Goal: Information Seeking & Learning: Learn about a topic

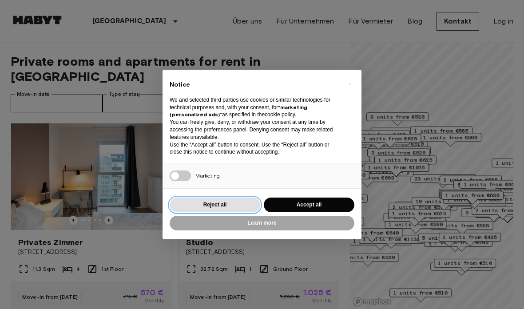
click at [235, 203] on button "Reject all" at bounding box center [215, 205] width 91 height 15
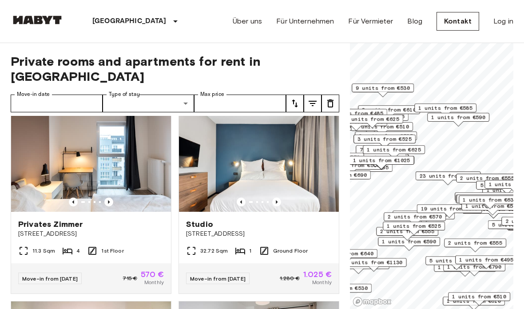
scroll to position [16, 0]
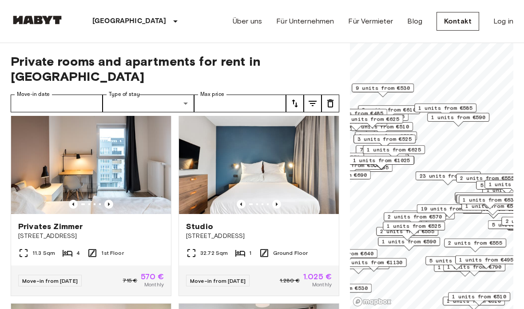
click at [301, 155] on img at bounding box center [259, 161] width 160 height 107
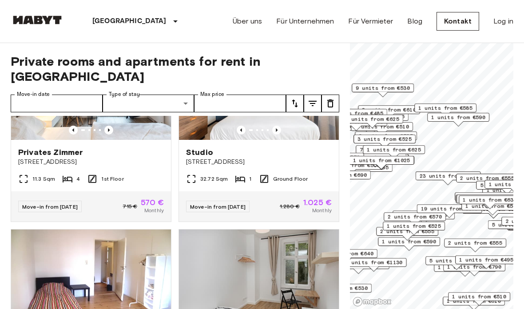
scroll to position [93, 0]
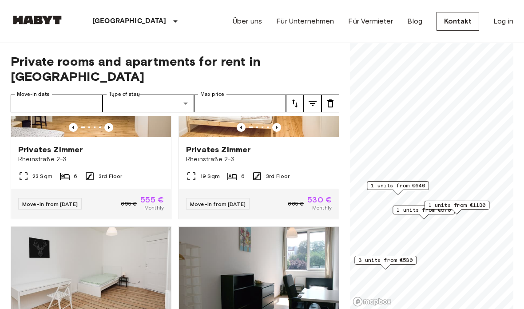
click at [400, 181] on div "1 units from €640" at bounding box center [398, 185] width 62 height 9
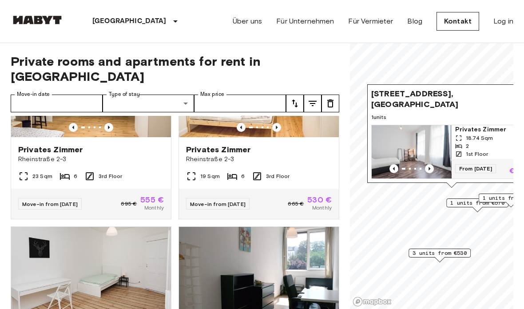
click at [428, 168] on icon "Previous image" at bounding box center [429, 168] width 9 height 9
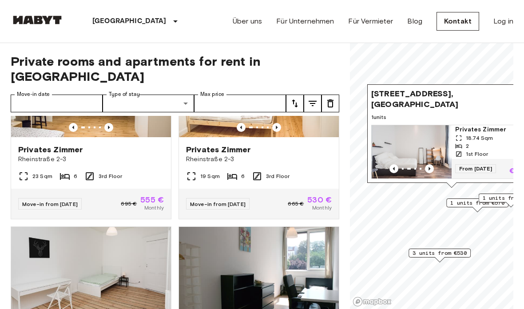
click at [431, 170] on icon "Previous image" at bounding box center [429, 168] width 9 height 9
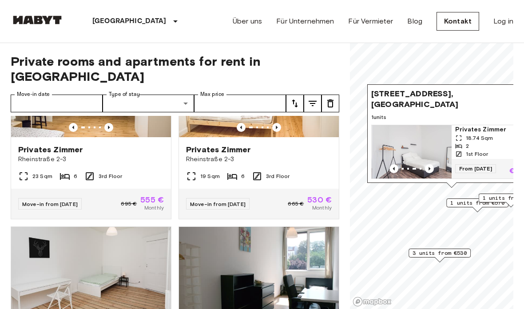
click at [433, 171] on icon "Previous image" at bounding box center [429, 168] width 9 height 9
click at [434, 165] on icon "Previous image" at bounding box center [429, 168] width 9 height 9
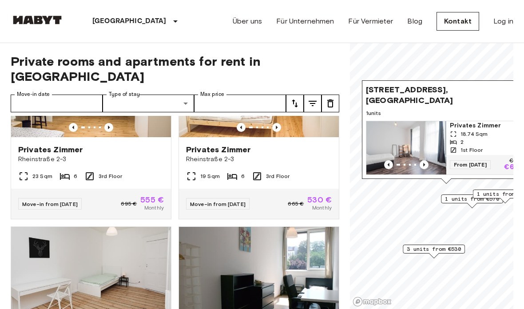
click at [462, 97] on span "Meraner Straße 6, 10825 Berlin, GER" at bounding box center [437, 94] width 143 height 21
click at [484, 133] on span "18.74 Sqm" at bounding box center [474, 134] width 27 height 8
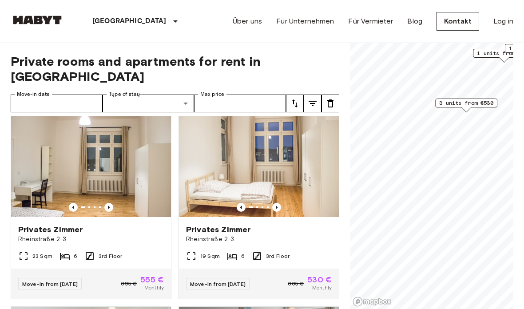
scroll to position [14, 0]
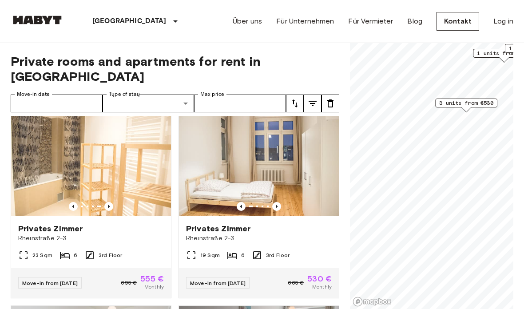
click at [148, 156] on img at bounding box center [91, 163] width 160 height 107
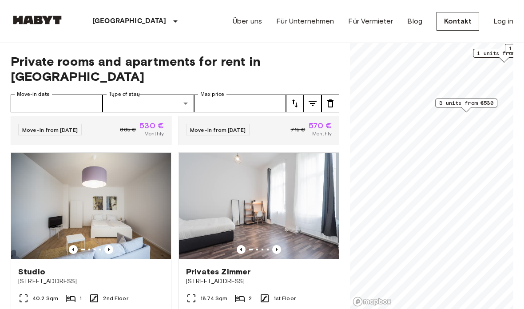
scroll to position [363, 0]
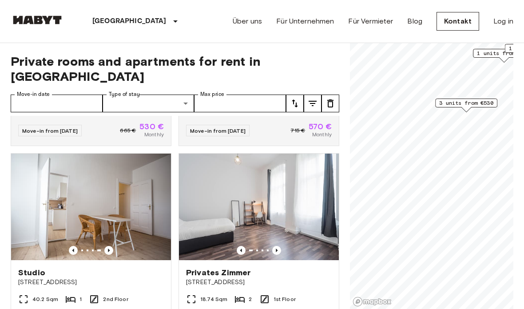
click at [51, 180] on img at bounding box center [91, 207] width 160 height 107
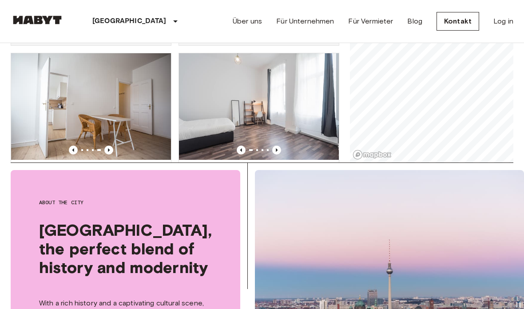
scroll to position [317, 0]
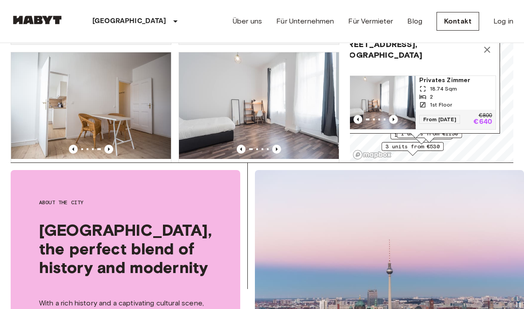
click at [489, 51] on icon "Map marker" at bounding box center [487, 49] width 11 height 11
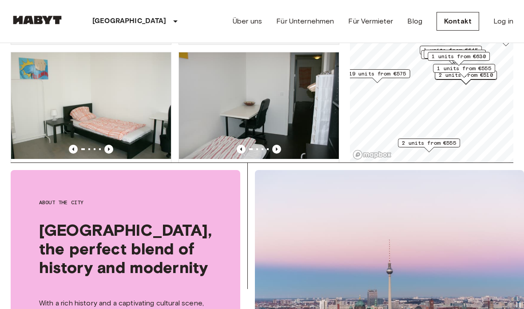
click at [433, 142] on span "2 units from €555" at bounding box center [429, 143] width 54 height 8
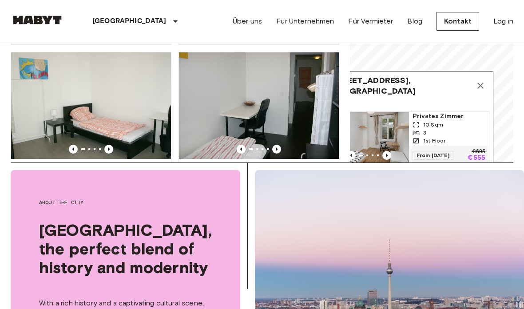
click at [479, 88] on icon "Map marker" at bounding box center [480, 85] width 11 height 11
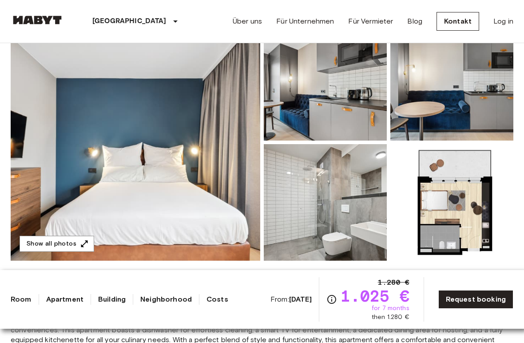
scroll to position [100, 0]
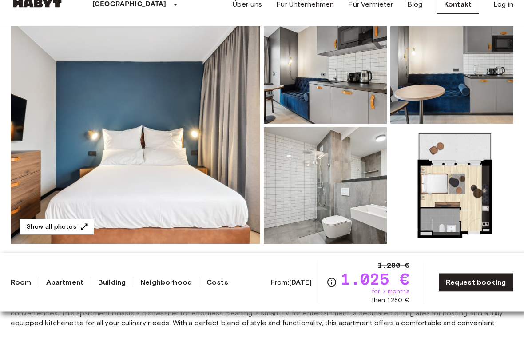
click at [177, 169] on img at bounding box center [136, 142] width 250 height 236
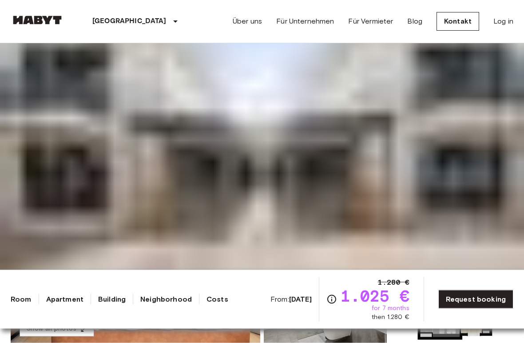
scroll to position [0, 0]
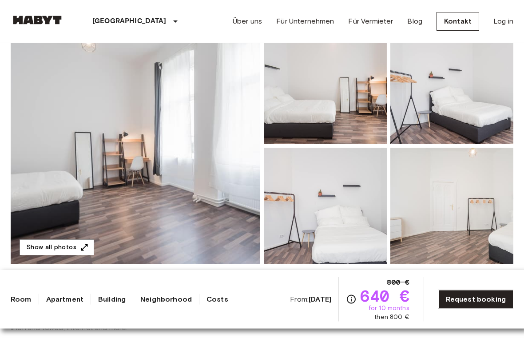
scroll to position [96, 0]
click at [72, 256] on img at bounding box center [136, 146] width 250 height 236
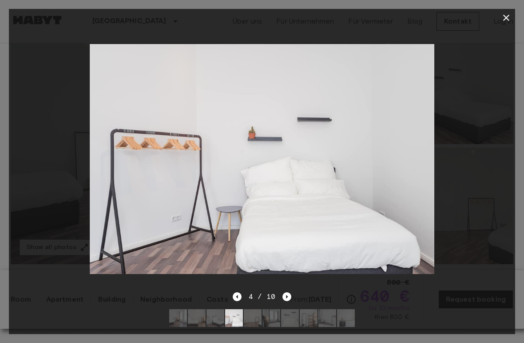
click at [504, 14] on icon "button" at bounding box center [506, 17] width 11 height 11
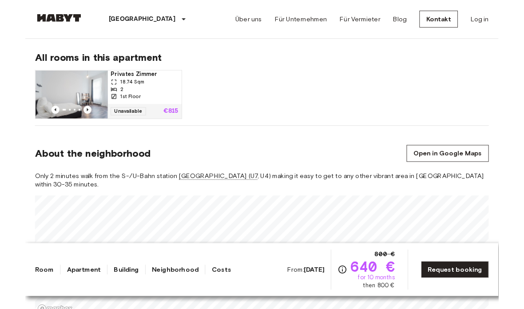
scroll to position [571, 0]
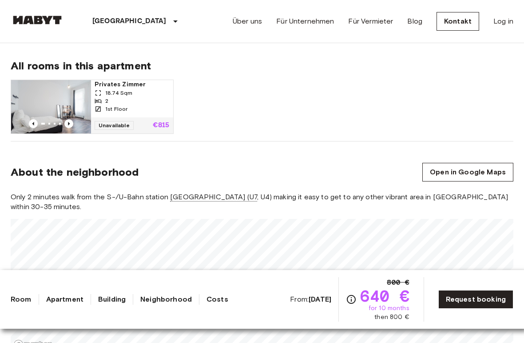
click at [72, 132] on img at bounding box center [51, 106] width 80 height 53
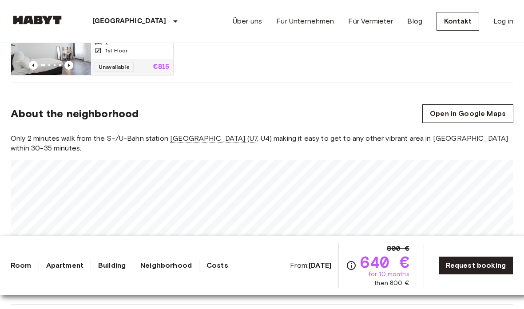
scroll to position [666, 0]
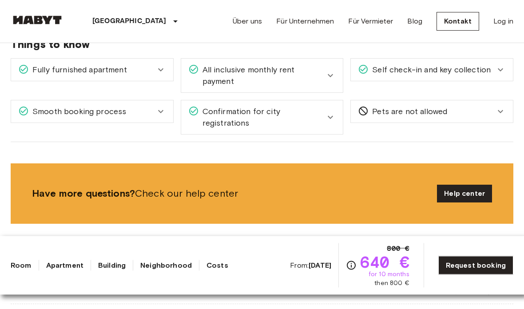
click at [152, 106] on div "Smooth booking process" at bounding box center [86, 112] width 137 height 12
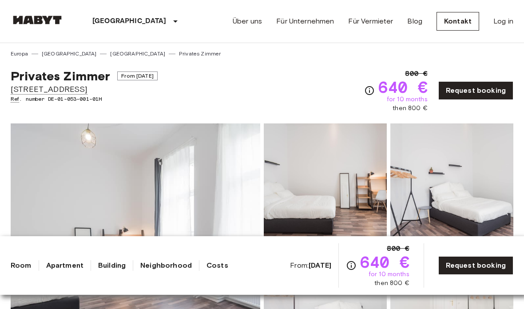
scroll to position [0, 0]
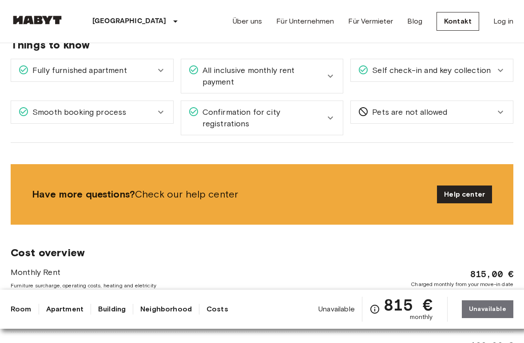
scroll to position [905, 0]
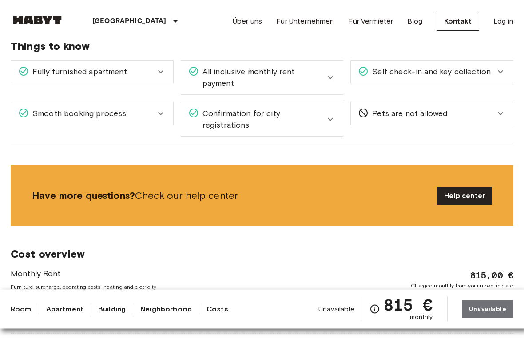
click at [160, 67] on icon at bounding box center [161, 72] width 11 height 11
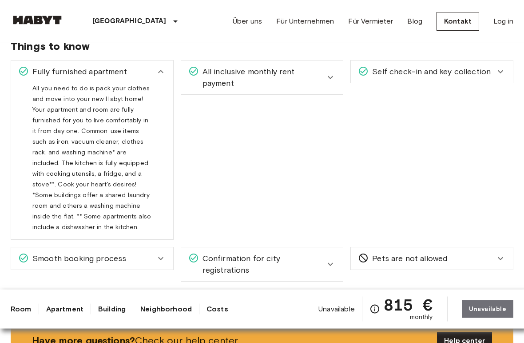
scroll to position [888, 0]
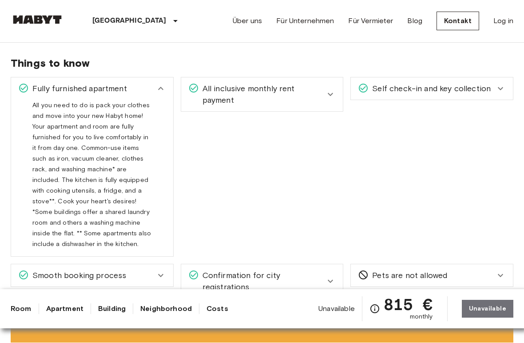
click at [161, 84] on icon at bounding box center [161, 89] width 11 height 11
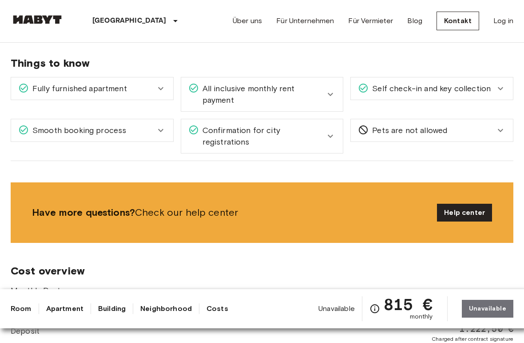
click at [332, 89] on icon at bounding box center [330, 94] width 11 height 11
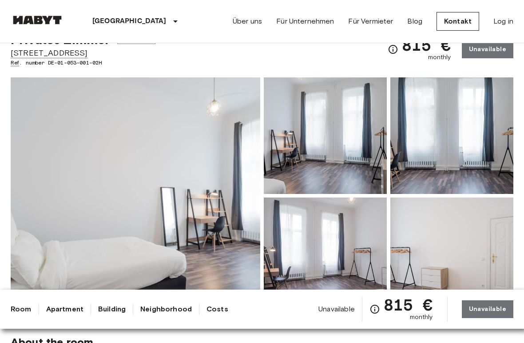
scroll to position [36, 0]
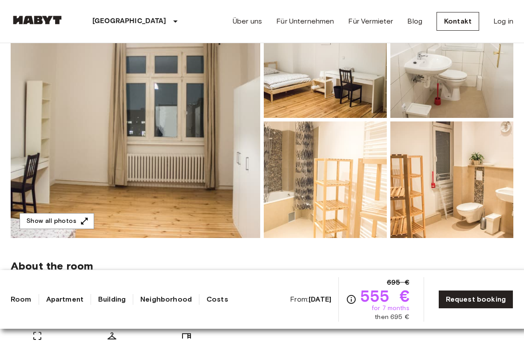
scroll to position [123, 0]
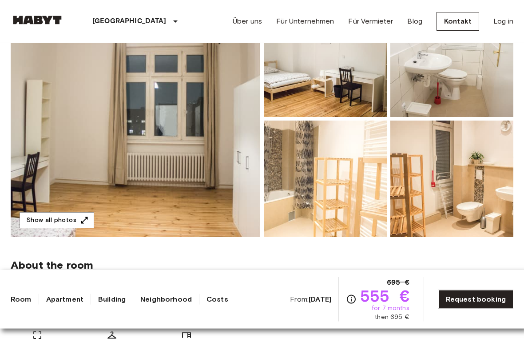
click at [53, 226] on button "Show all photos" at bounding box center [57, 220] width 75 height 16
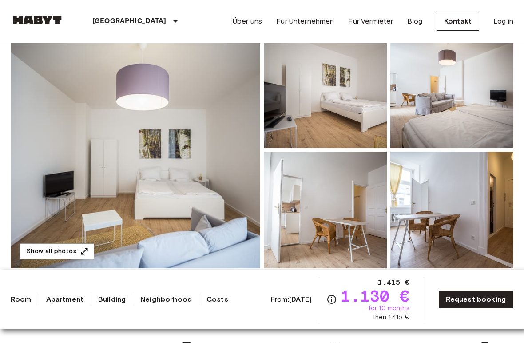
scroll to position [140, 0]
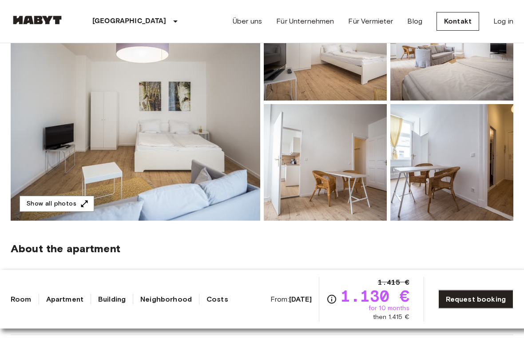
click at [46, 165] on img at bounding box center [136, 102] width 250 height 236
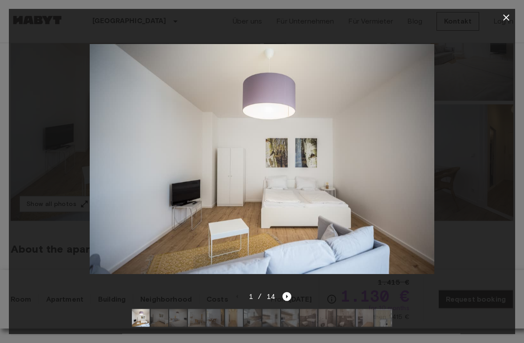
scroll to position [140, 0]
click at [504, 21] on icon "button" at bounding box center [506, 17] width 11 height 11
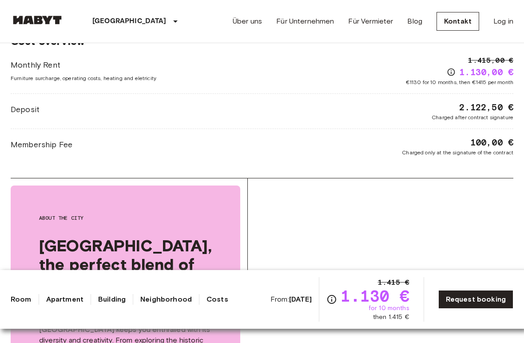
scroll to position [890, 0]
